Goal: Transaction & Acquisition: Purchase product/service

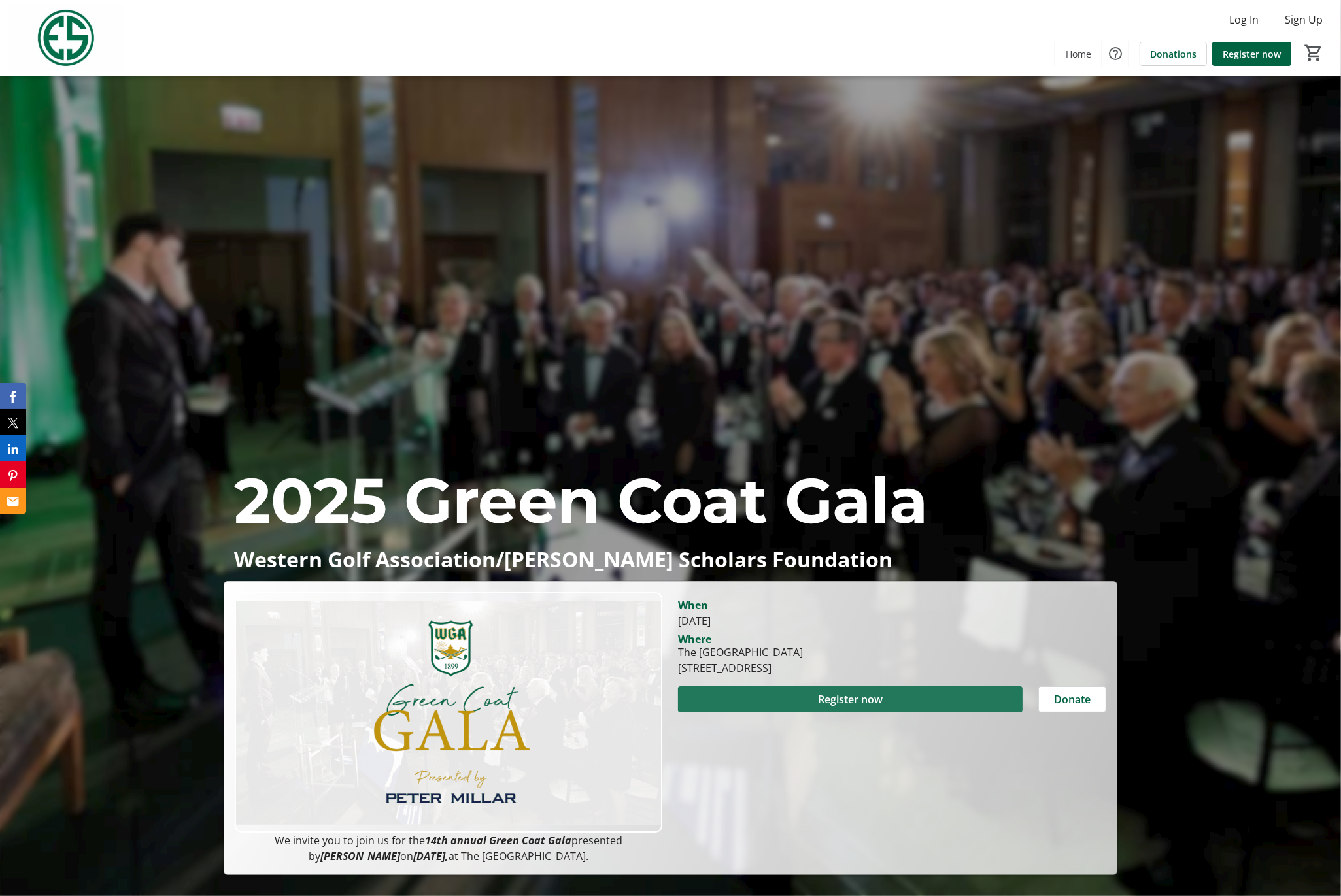
click at [894, 701] on span at bounding box center [850, 699] width 344 height 31
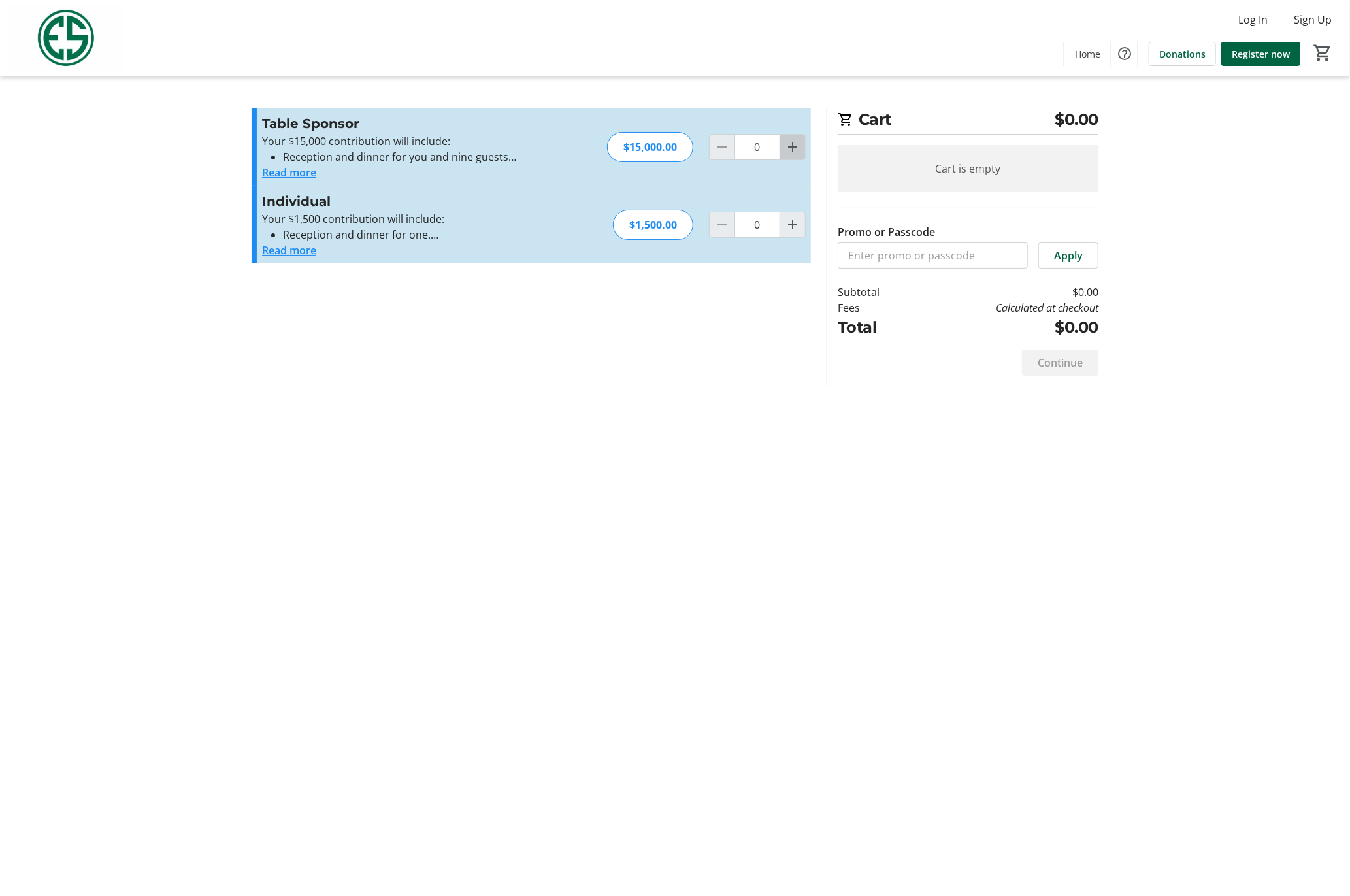
click at [802, 152] on span "Increment by one" at bounding box center [793, 147] width 25 height 25
type input "1"
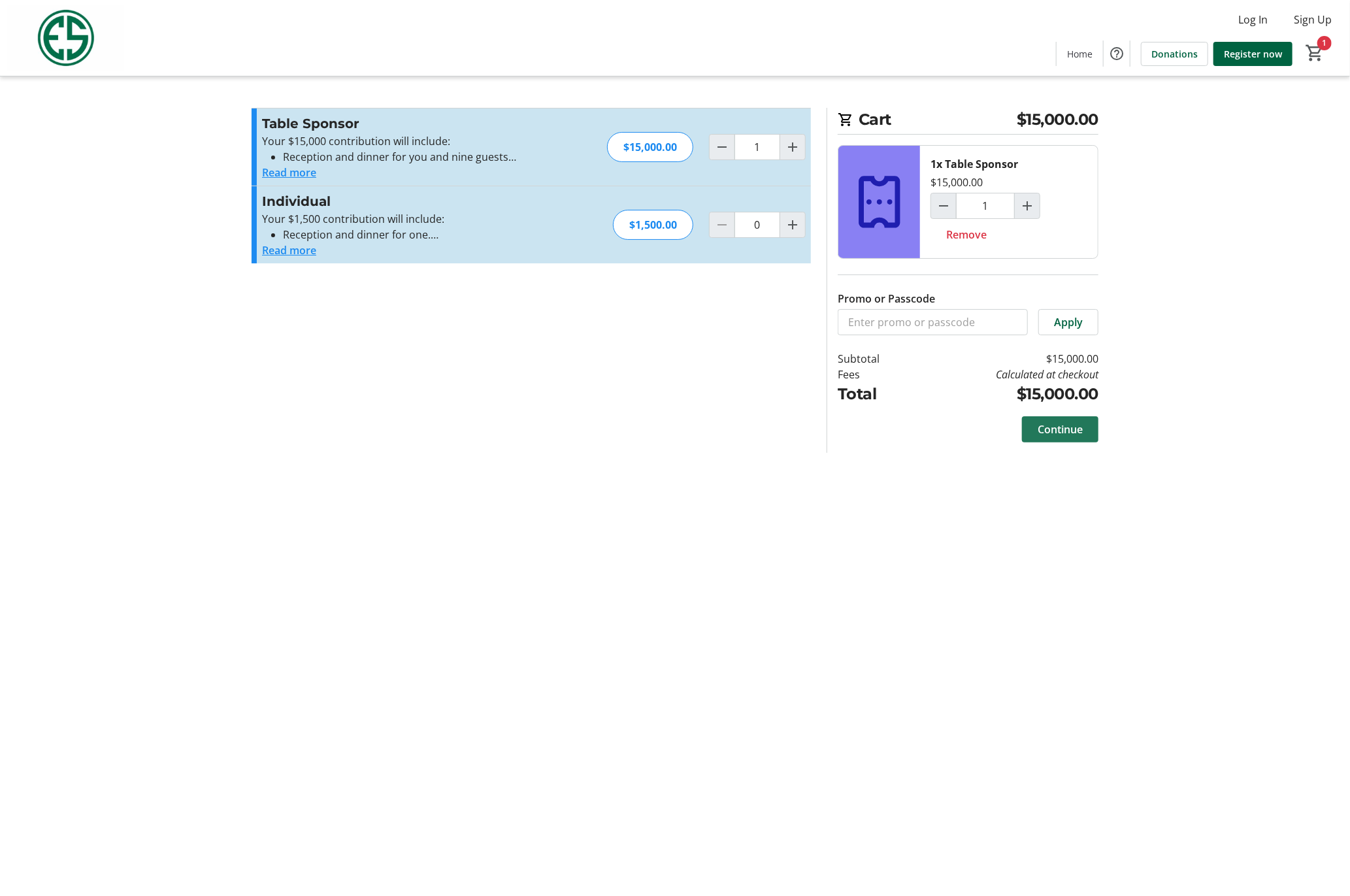
click at [1068, 424] on span "Continue" at bounding box center [1060, 429] width 45 height 16
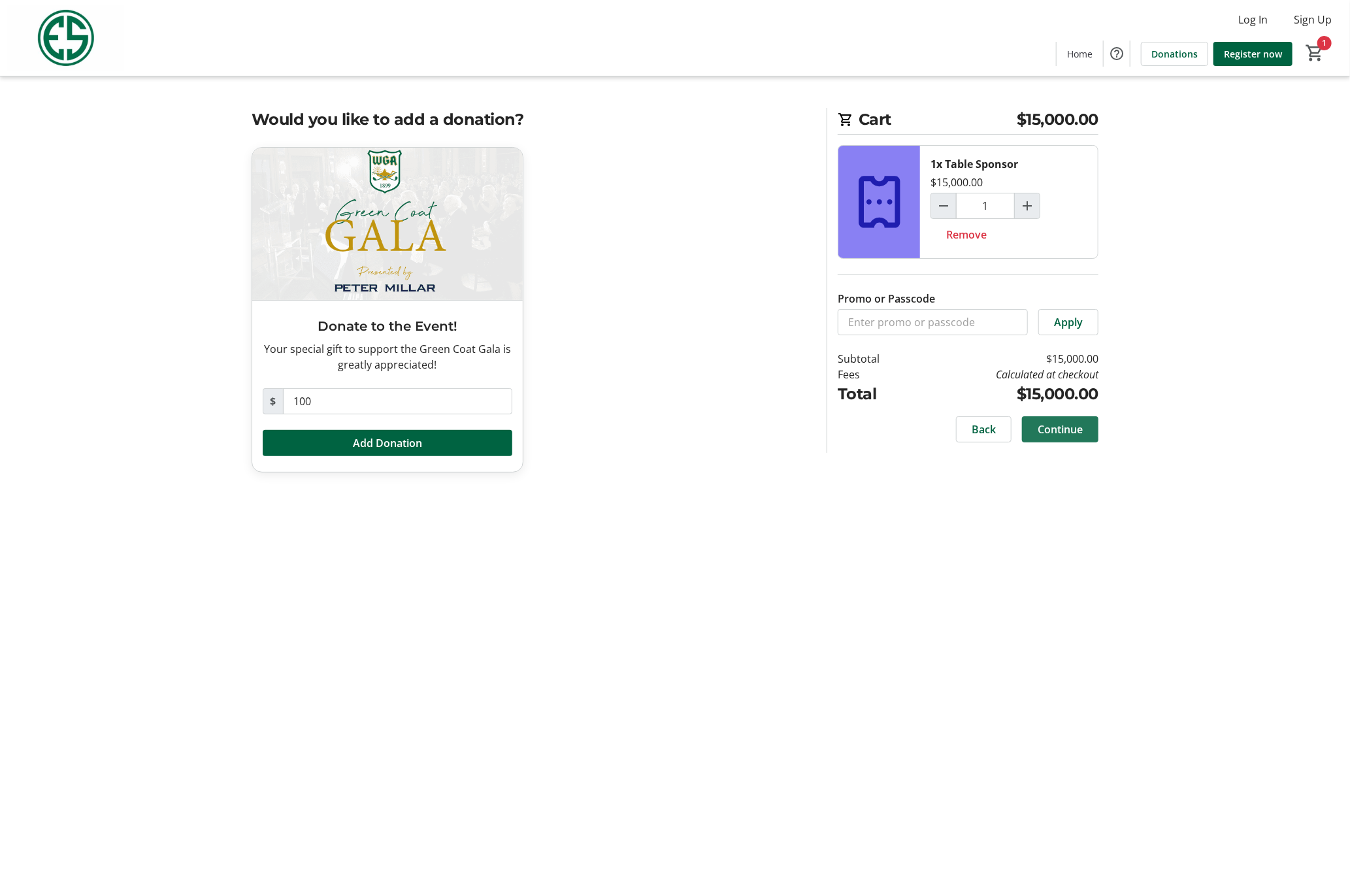
click at [1043, 431] on span "Continue" at bounding box center [1060, 429] width 45 height 16
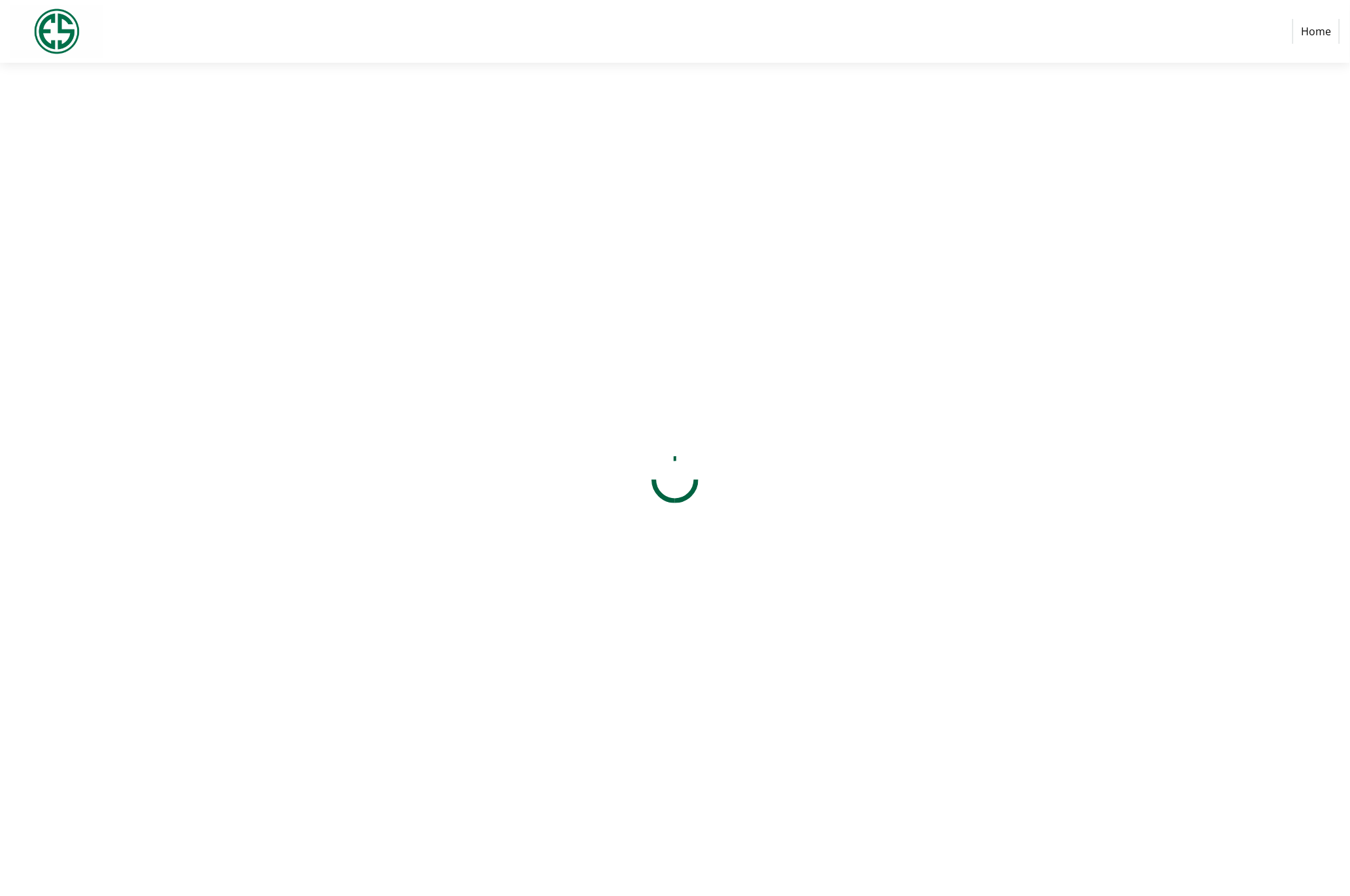
select select "US"
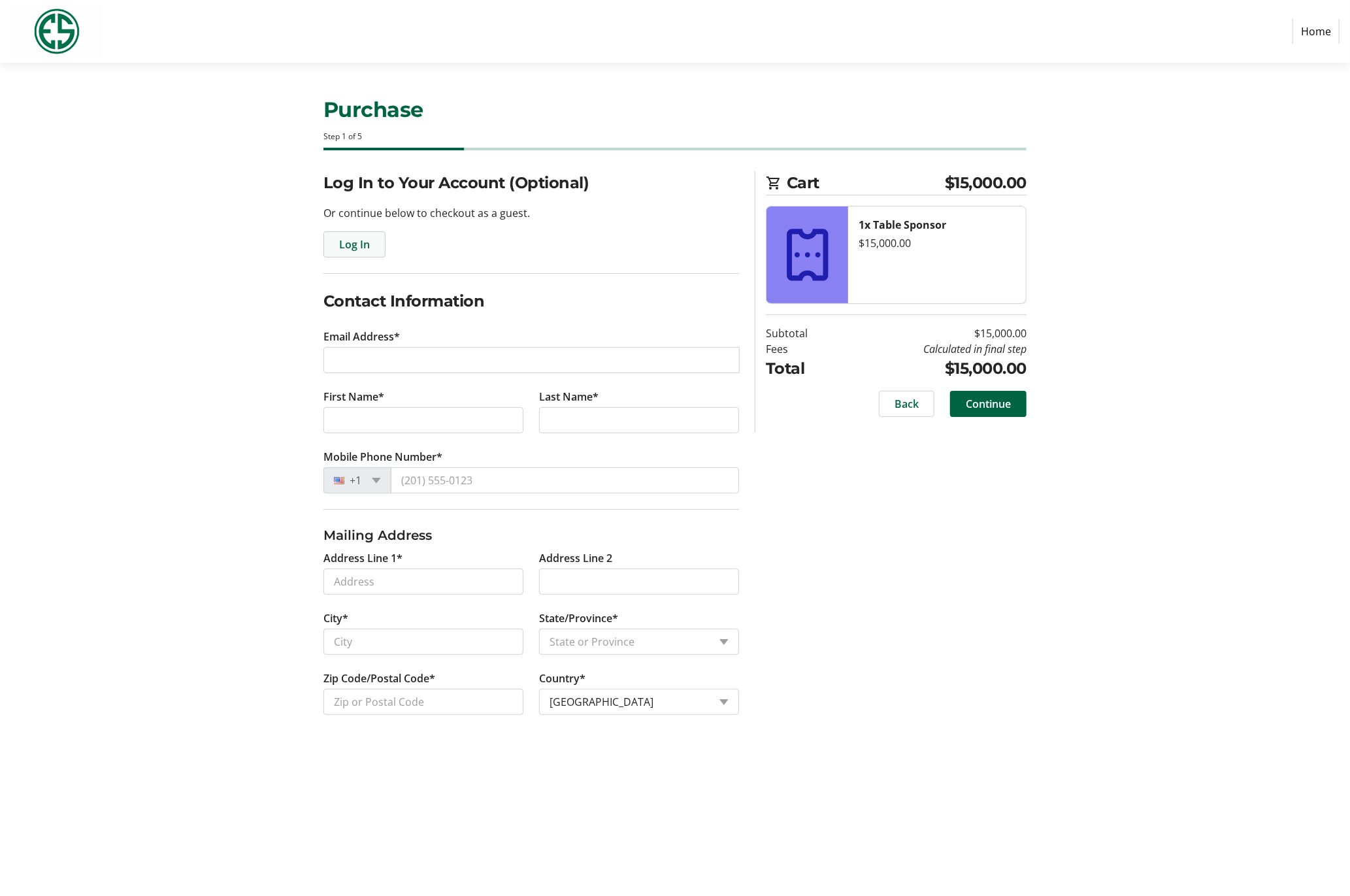
click at [368, 240] on span "Log In" at bounding box center [354, 244] width 31 height 16
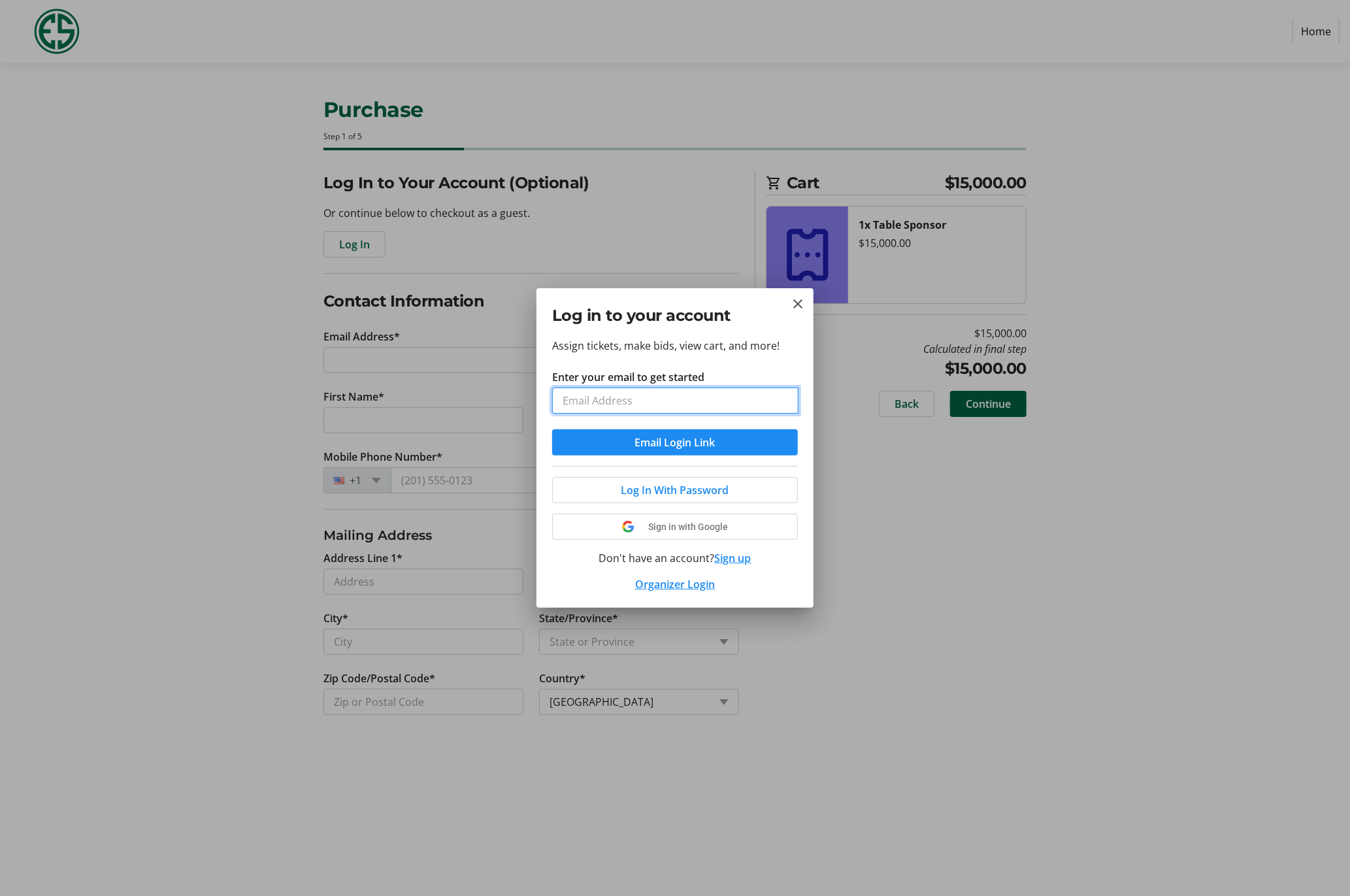
click at [798, 388] on div at bounding box center [798, 388] width 0 height 0
click at [711, 399] on input "Enter your email to get started" at bounding box center [675, 400] width 246 height 26
type input "[EMAIL_ADDRESS][PERSON_NAME][DOMAIN_NAME]"
click at [552, 430] on button "Email Login Link" at bounding box center [675, 443] width 246 height 26
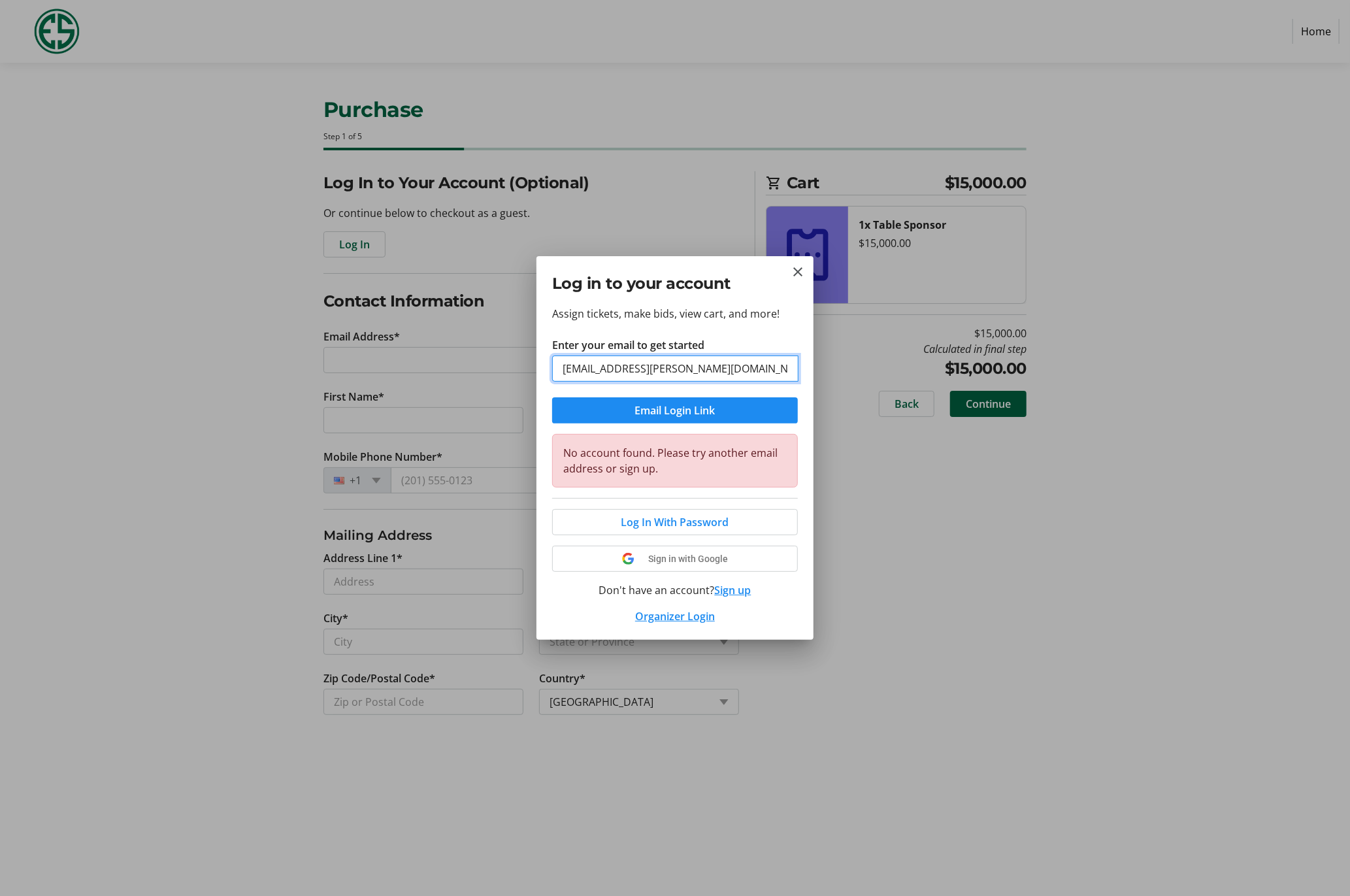
drag, startPoint x: 607, startPoint y: 368, endPoint x: 679, endPoint y: 367, distance: 72.0
click at [679, 367] on input "[EMAIL_ADDRESS][PERSON_NAME][DOMAIN_NAME]" at bounding box center [675, 369] width 246 height 26
click at [700, 370] on input "[EMAIL_ADDRESS][PERSON_NAME][DOMAIN_NAME]" at bounding box center [675, 369] width 246 height 26
drag, startPoint x: 800, startPoint y: 270, endPoint x: 749, endPoint y: 270, distance: 51.0
click at [800, 270] on mat-icon "Close" at bounding box center [798, 272] width 16 height 16
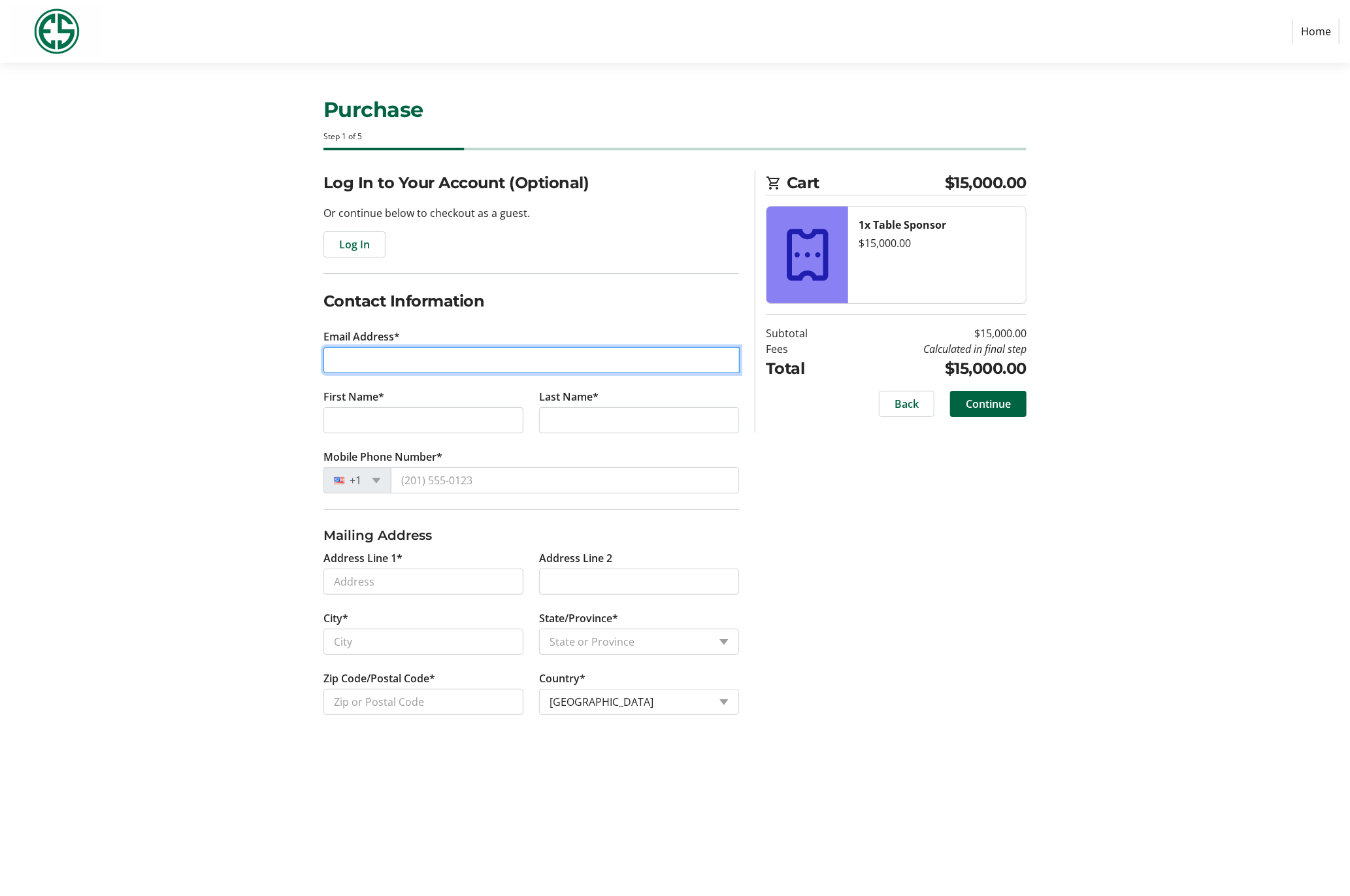
click at [369, 352] on input "Email Address*" at bounding box center [531, 360] width 416 height 26
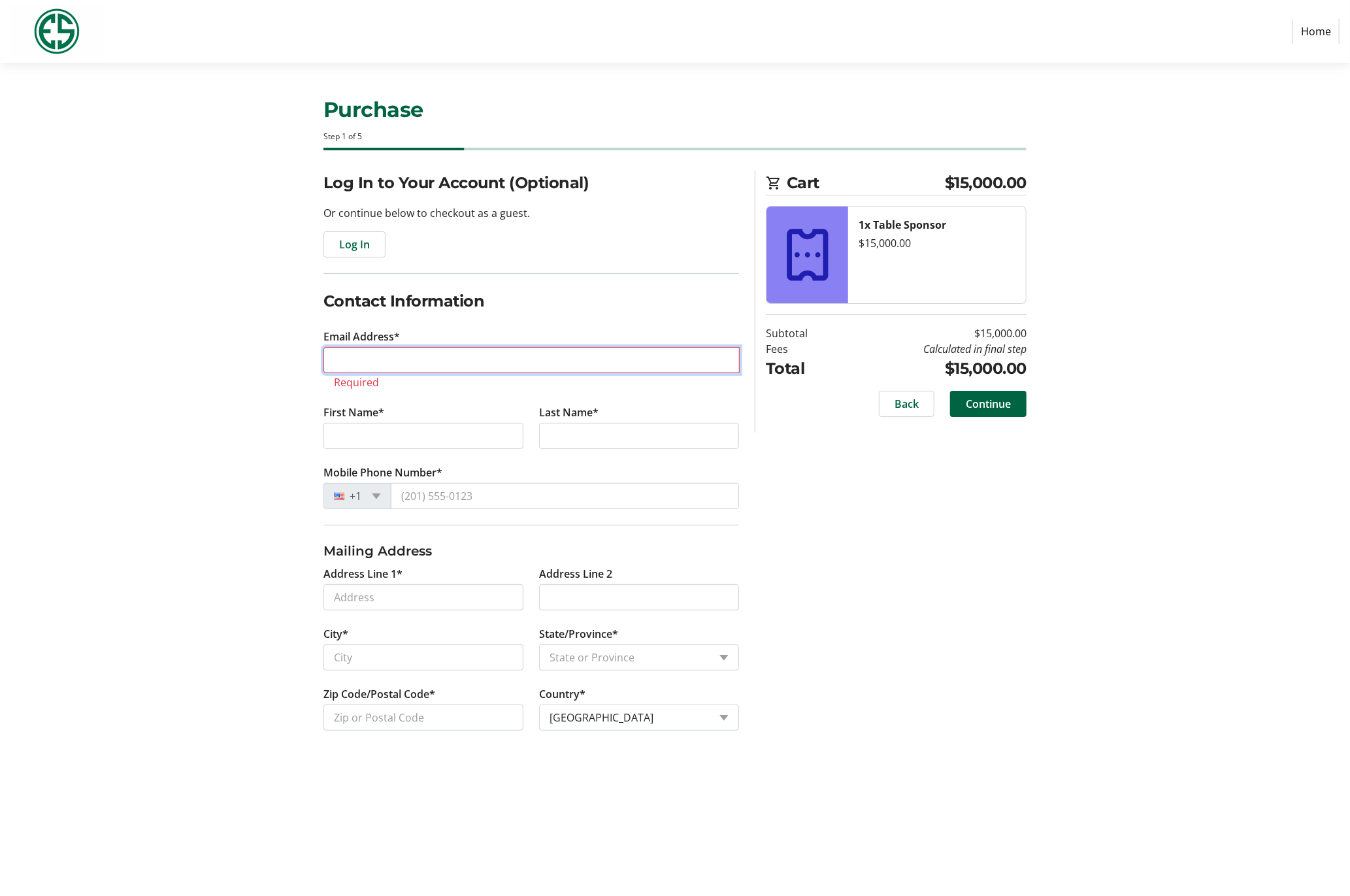
type input "[EMAIL_ADDRESS][PERSON_NAME][DOMAIN_NAME]"
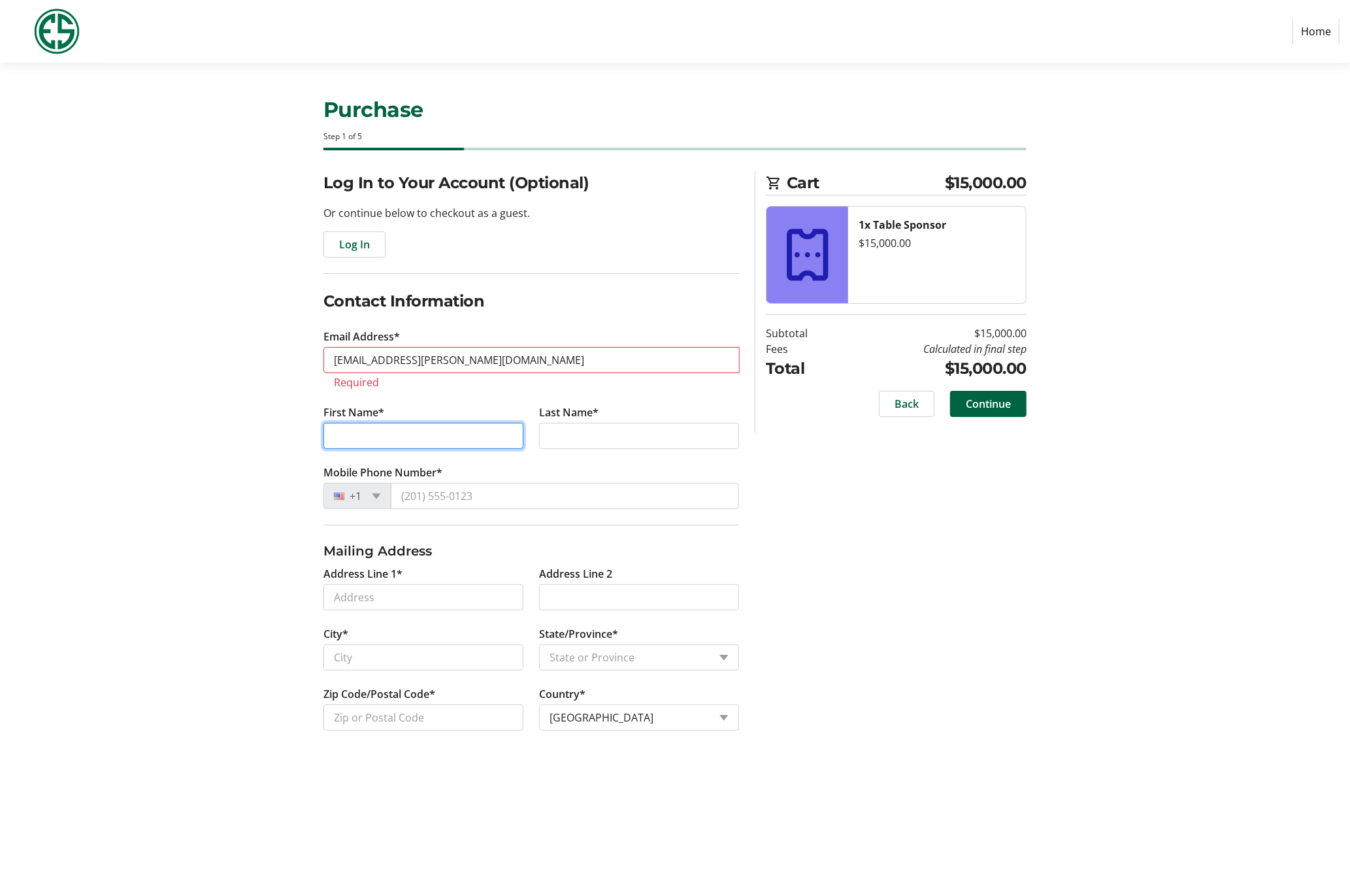
type input "[PERSON_NAME]"
type input "Wheat"
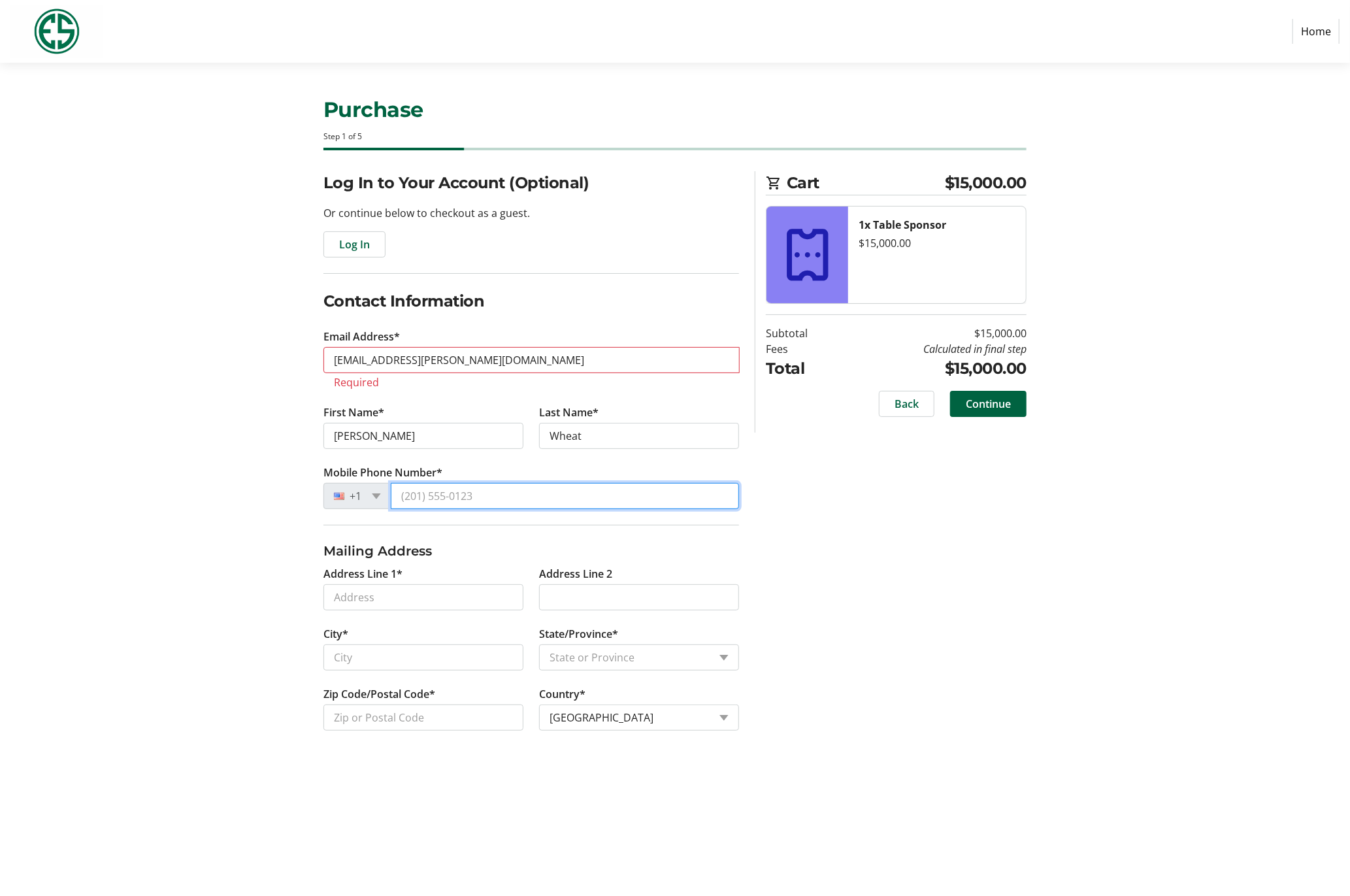
type input "[PHONE_NUMBER]"
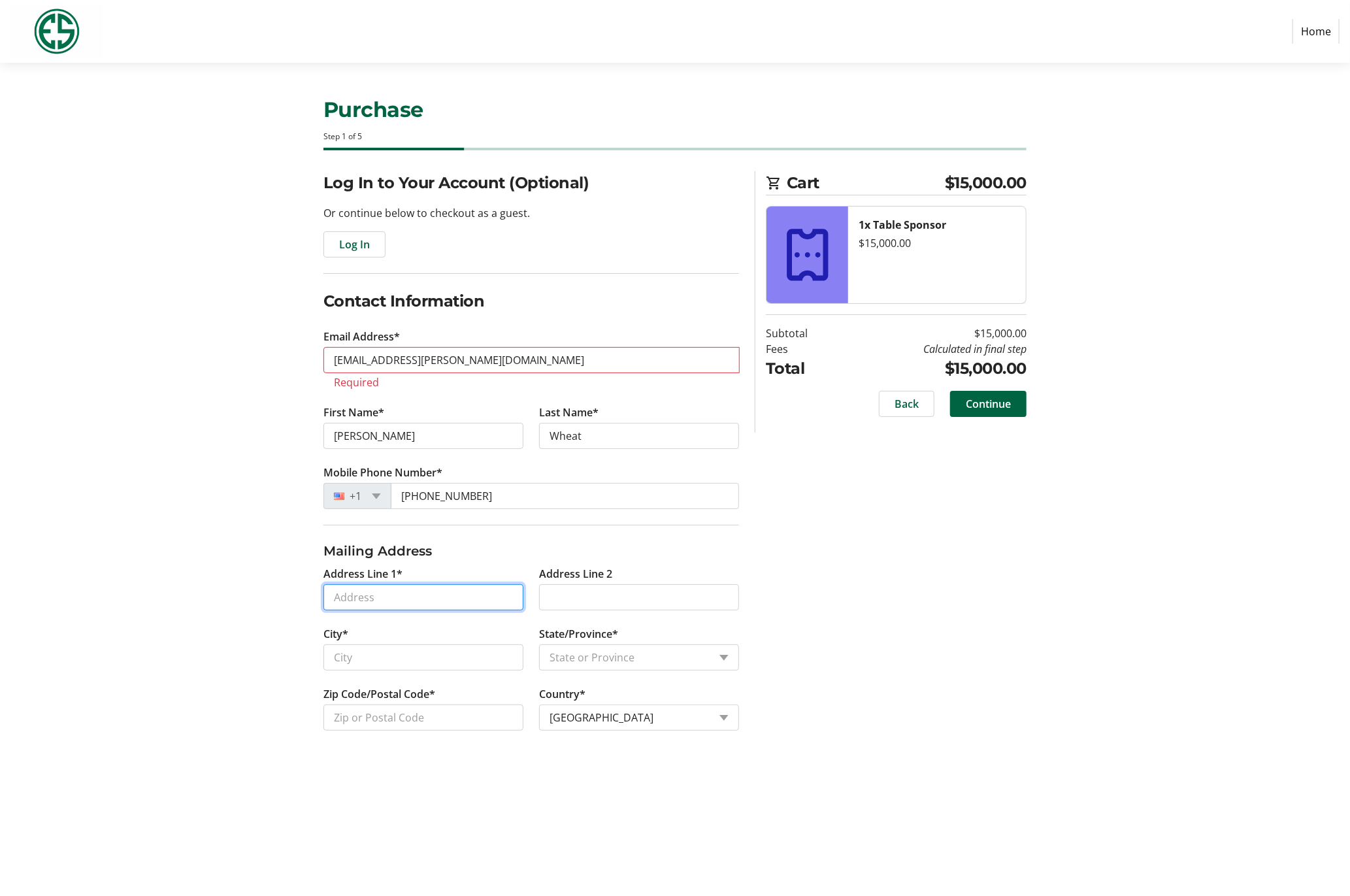
type input "[STREET_ADDRESS]"
type input "Winnetka"
select select "IL"
type input "60093"
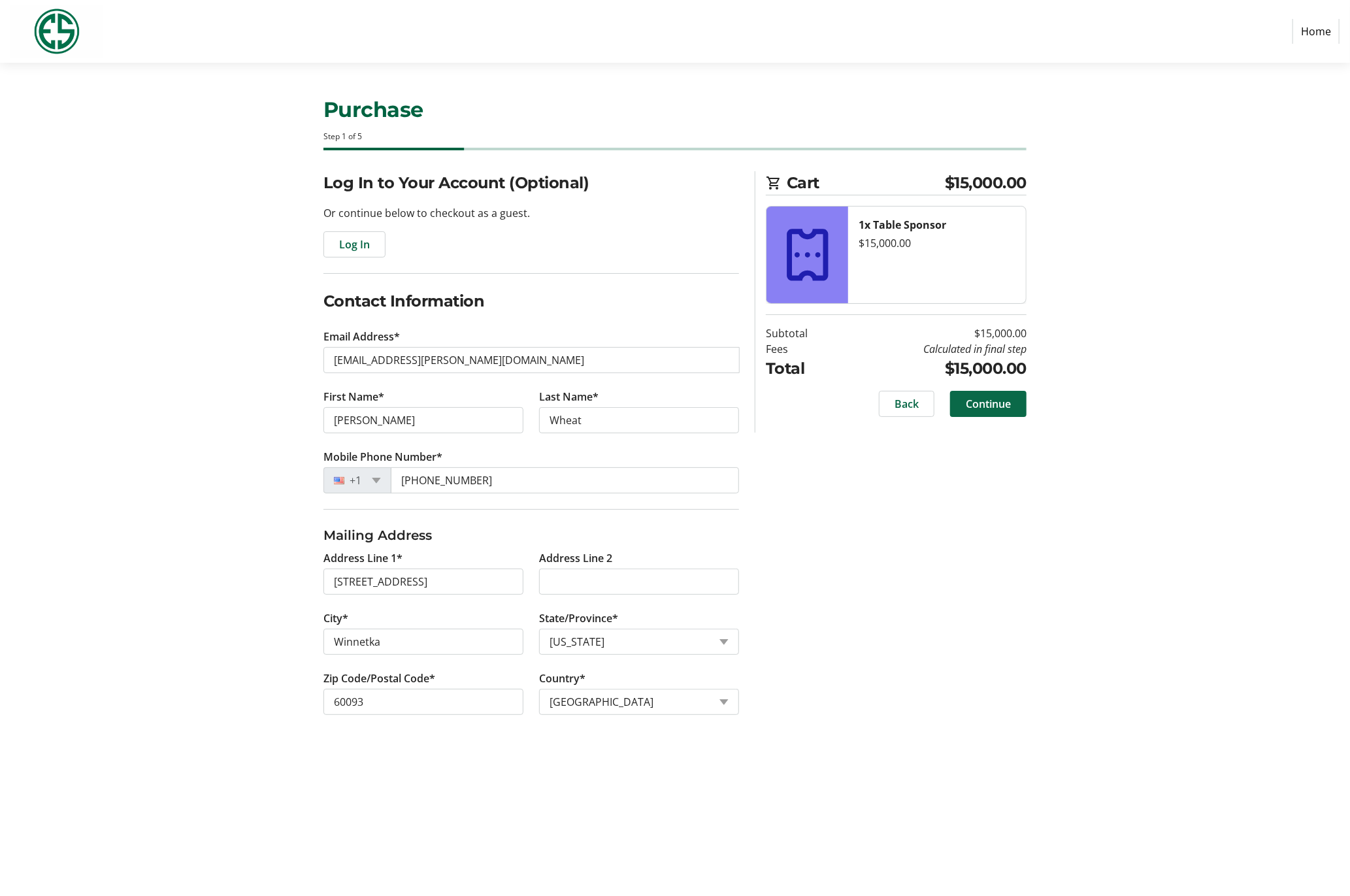
click at [990, 410] on span "Continue" at bounding box center [988, 404] width 45 height 16
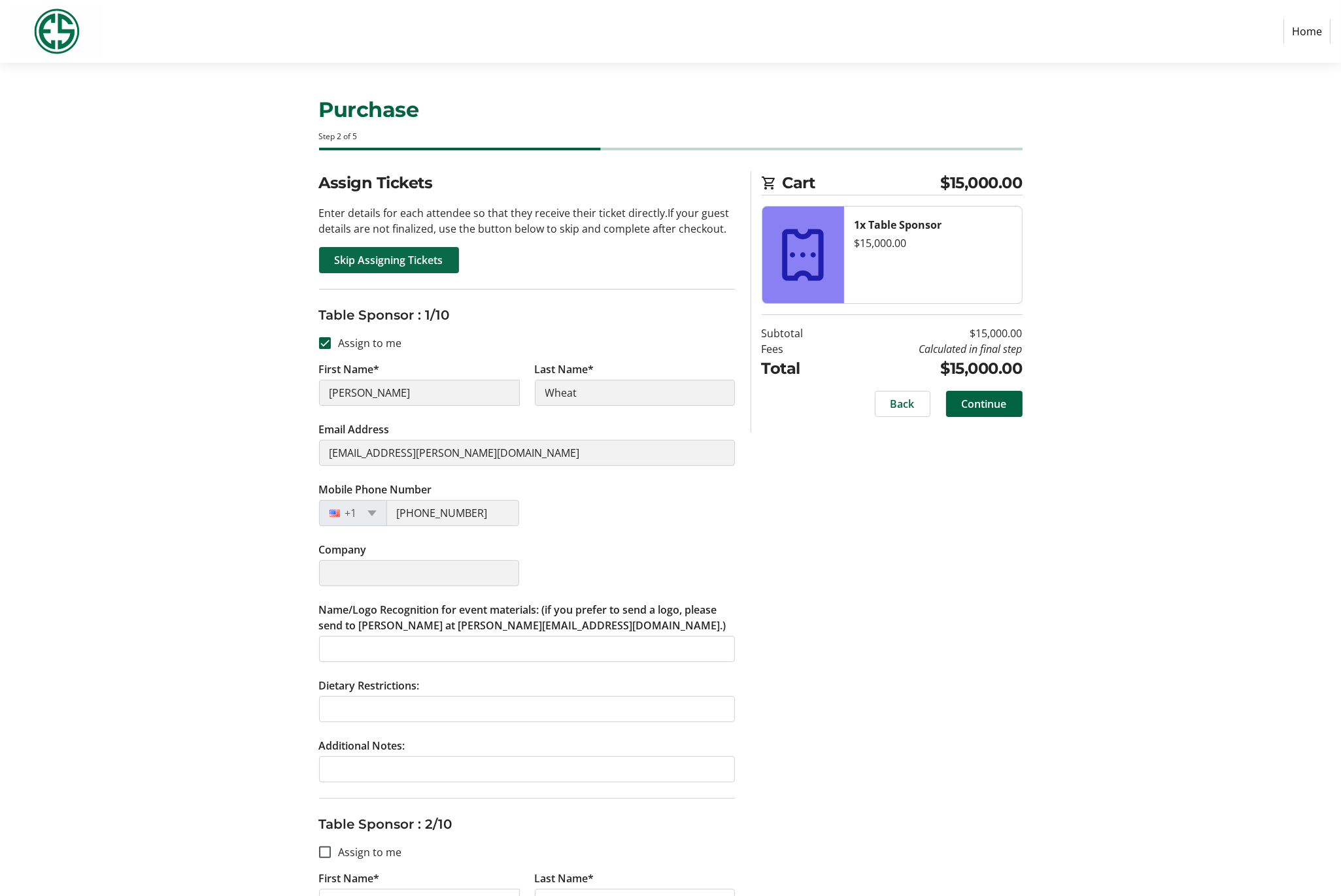
click at [359, 274] on span at bounding box center [389, 260] width 140 height 31
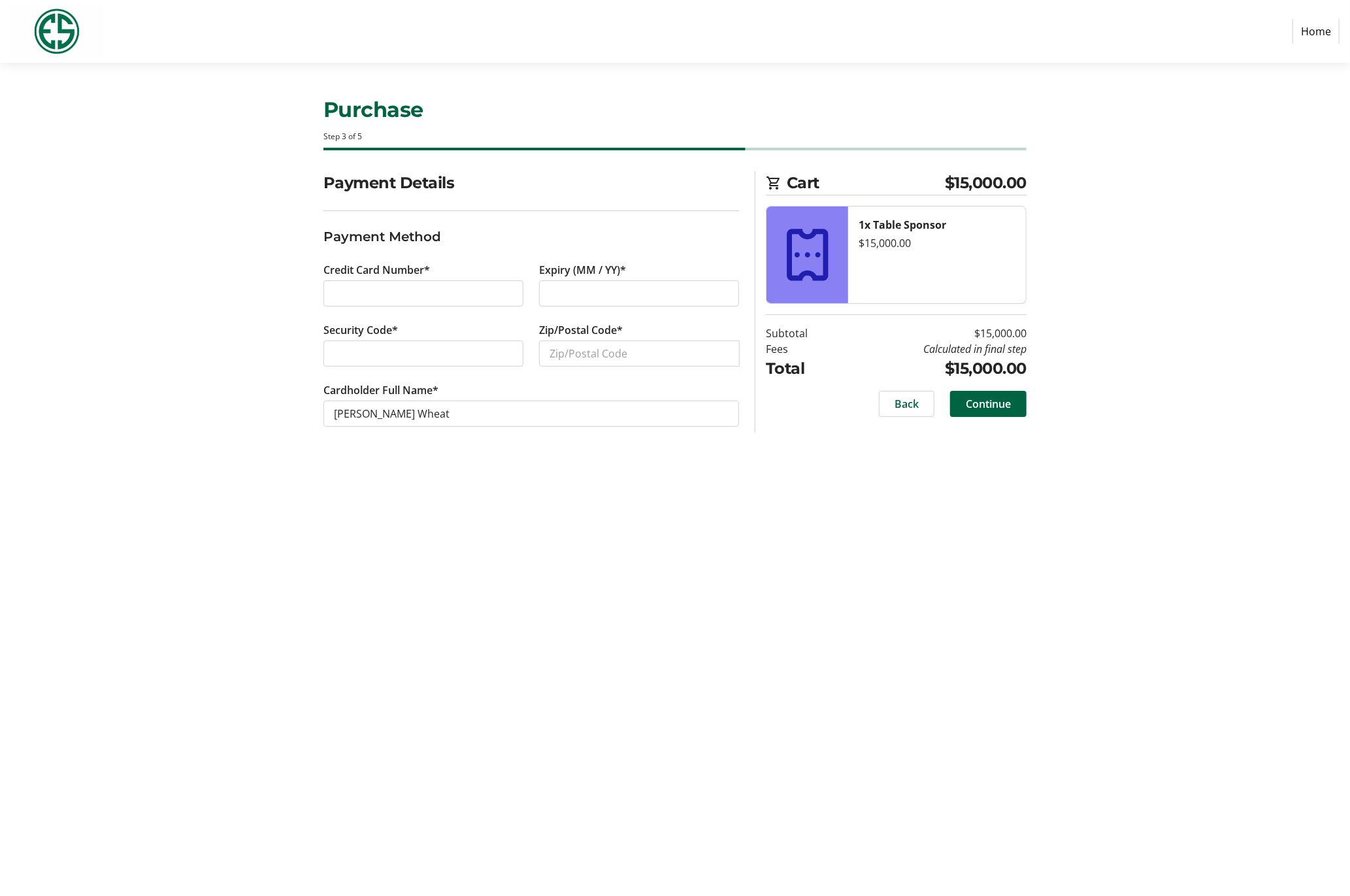
type input "04/27"
click at [585, 354] on input "Zip/Postal Code*" at bounding box center [639, 354] width 201 height 26
type input "60093"
click at [988, 401] on span "Continue" at bounding box center [988, 404] width 45 height 16
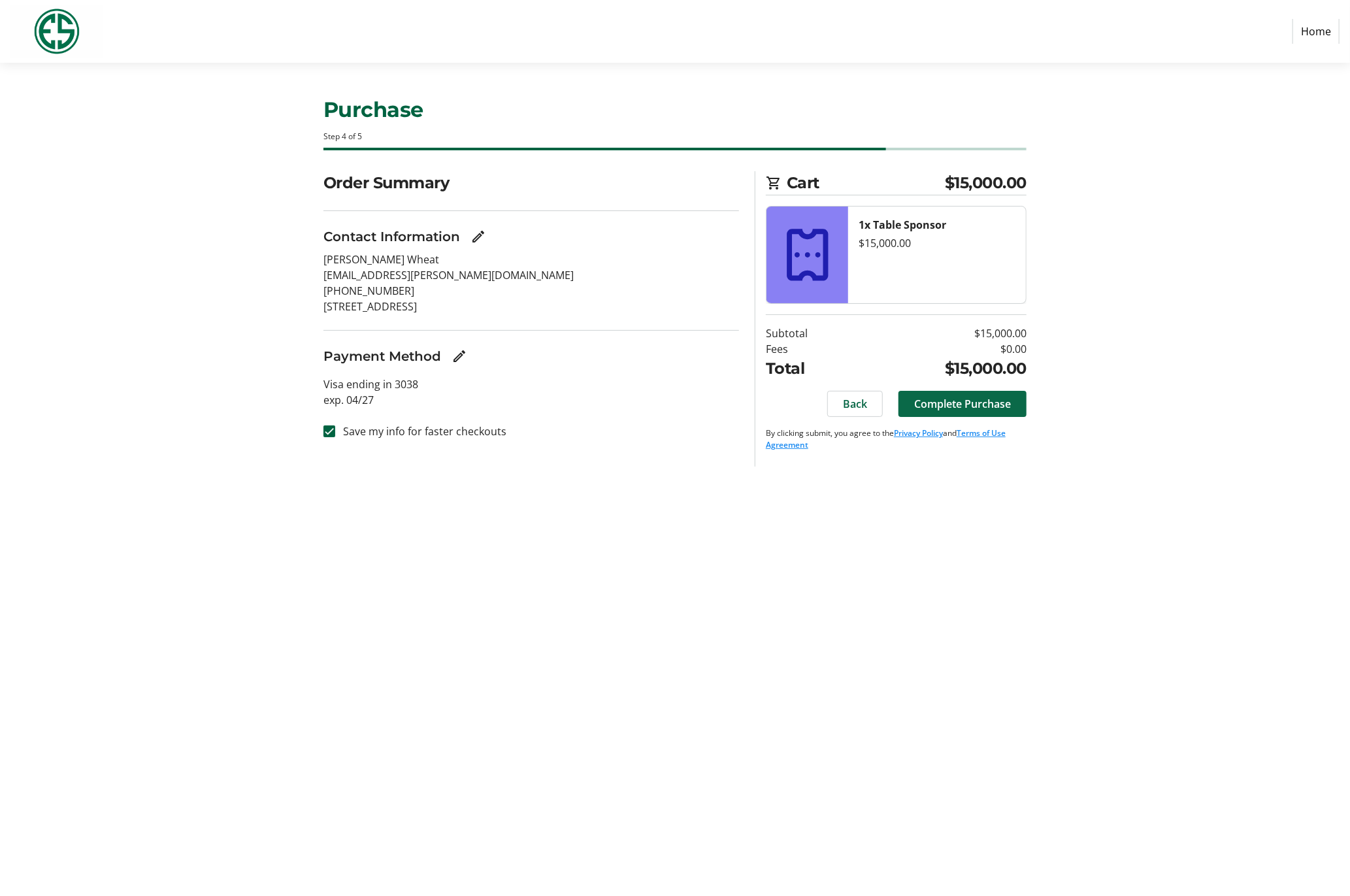
click at [983, 405] on span "Complete Purchase" at bounding box center [962, 404] width 97 height 16
